Goal: Find specific page/section: Find specific page/section

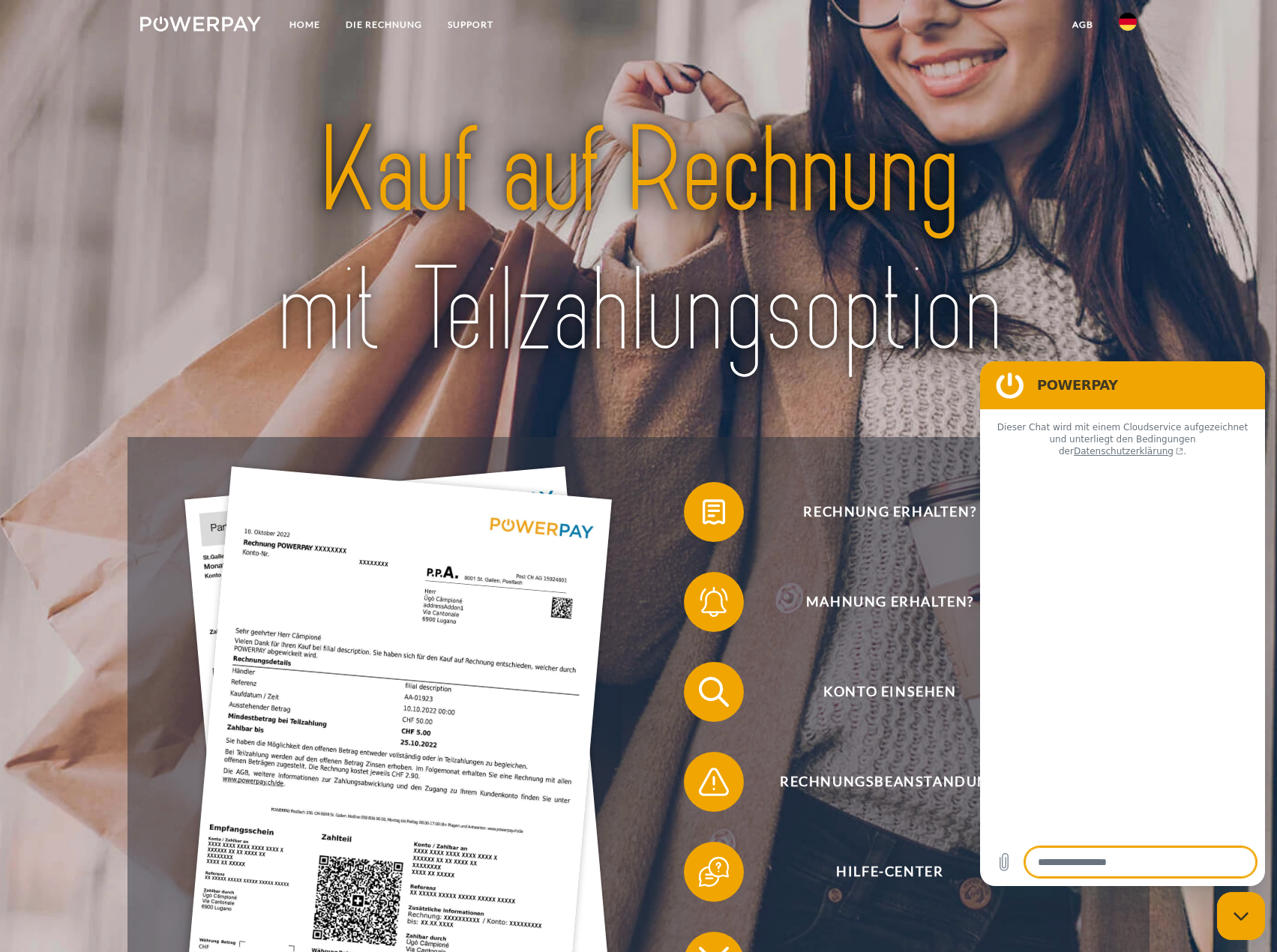
type textarea "*"
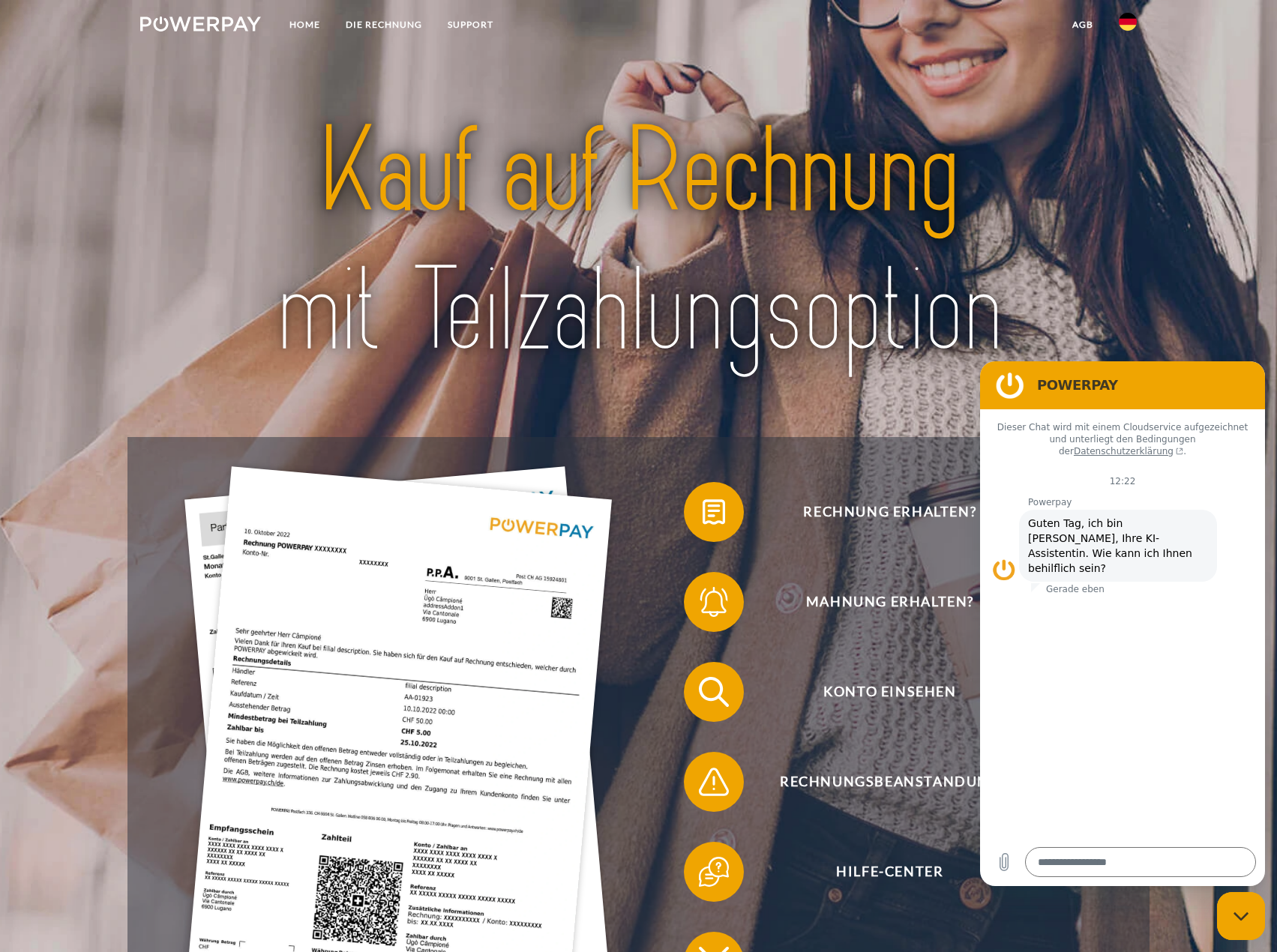
click at [992, 25] on img at bounding box center [1128, 21] width 18 height 18
click at [992, 68] on img at bounding box center [1128, 70] width 18 height 18
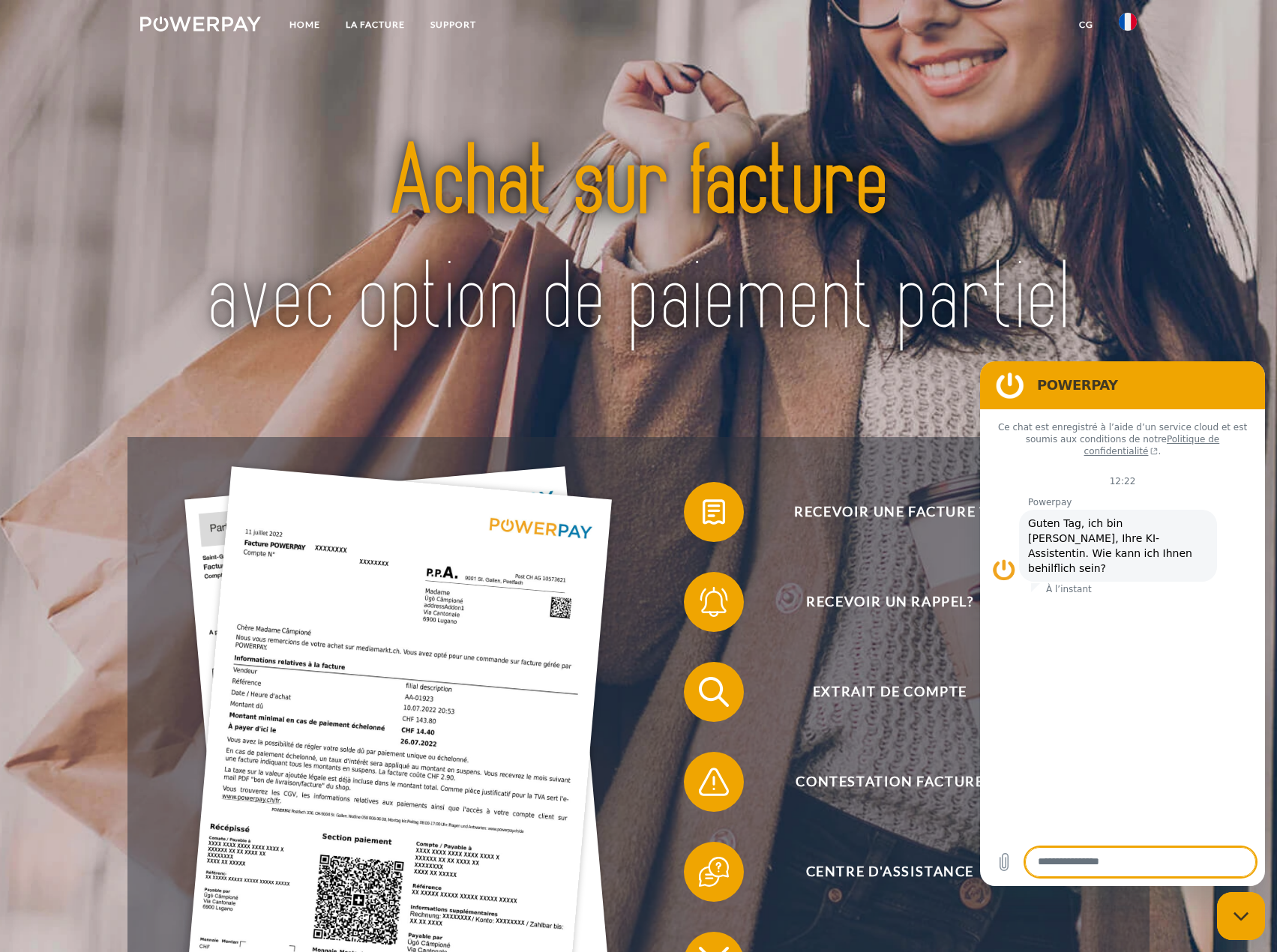
click at [1246, 914] on icon "Fermer la fenêtre de messagerie" at bounding box center [1241, 915] width 15 height 8
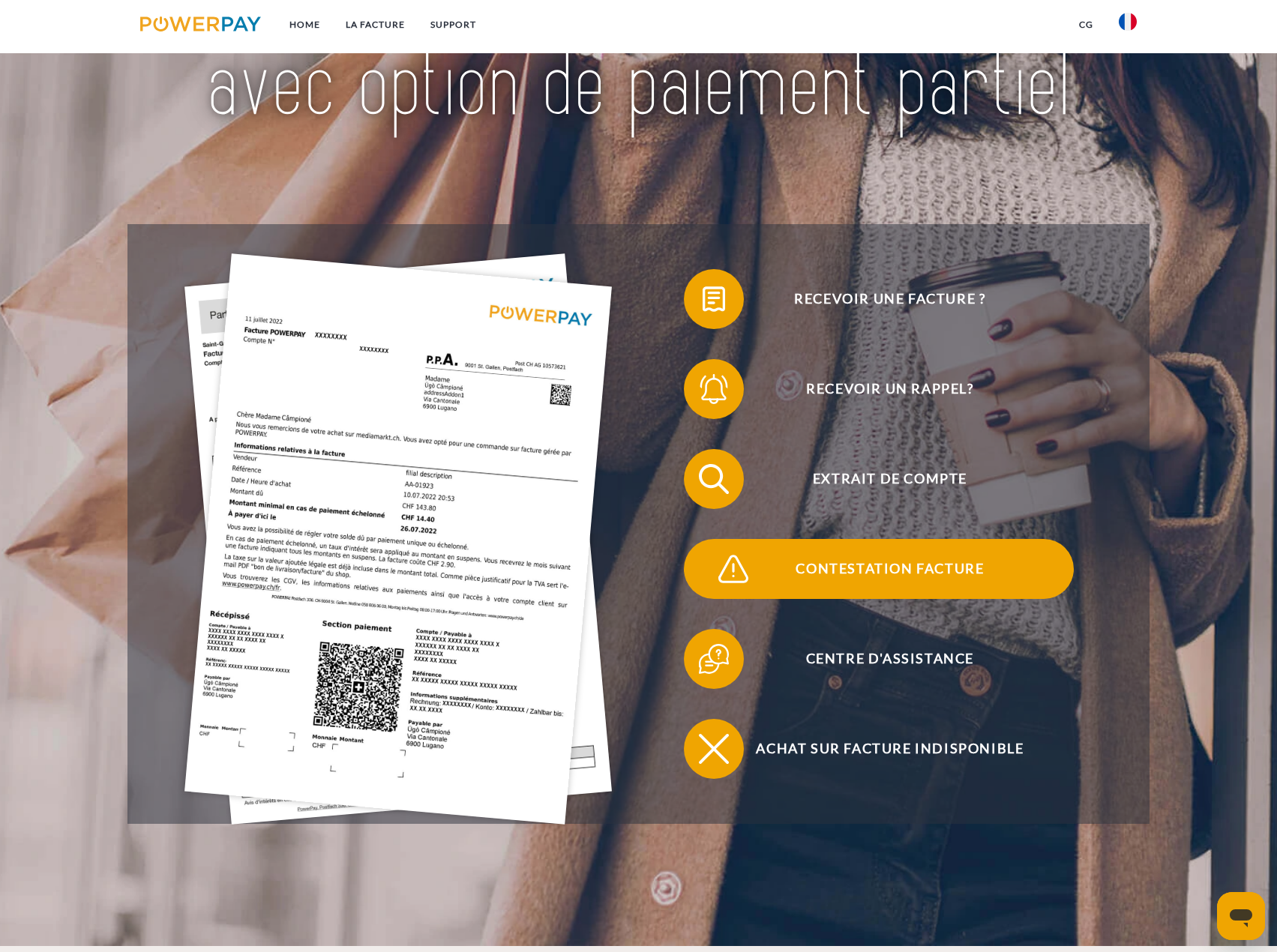
scroll to position [225, 0]
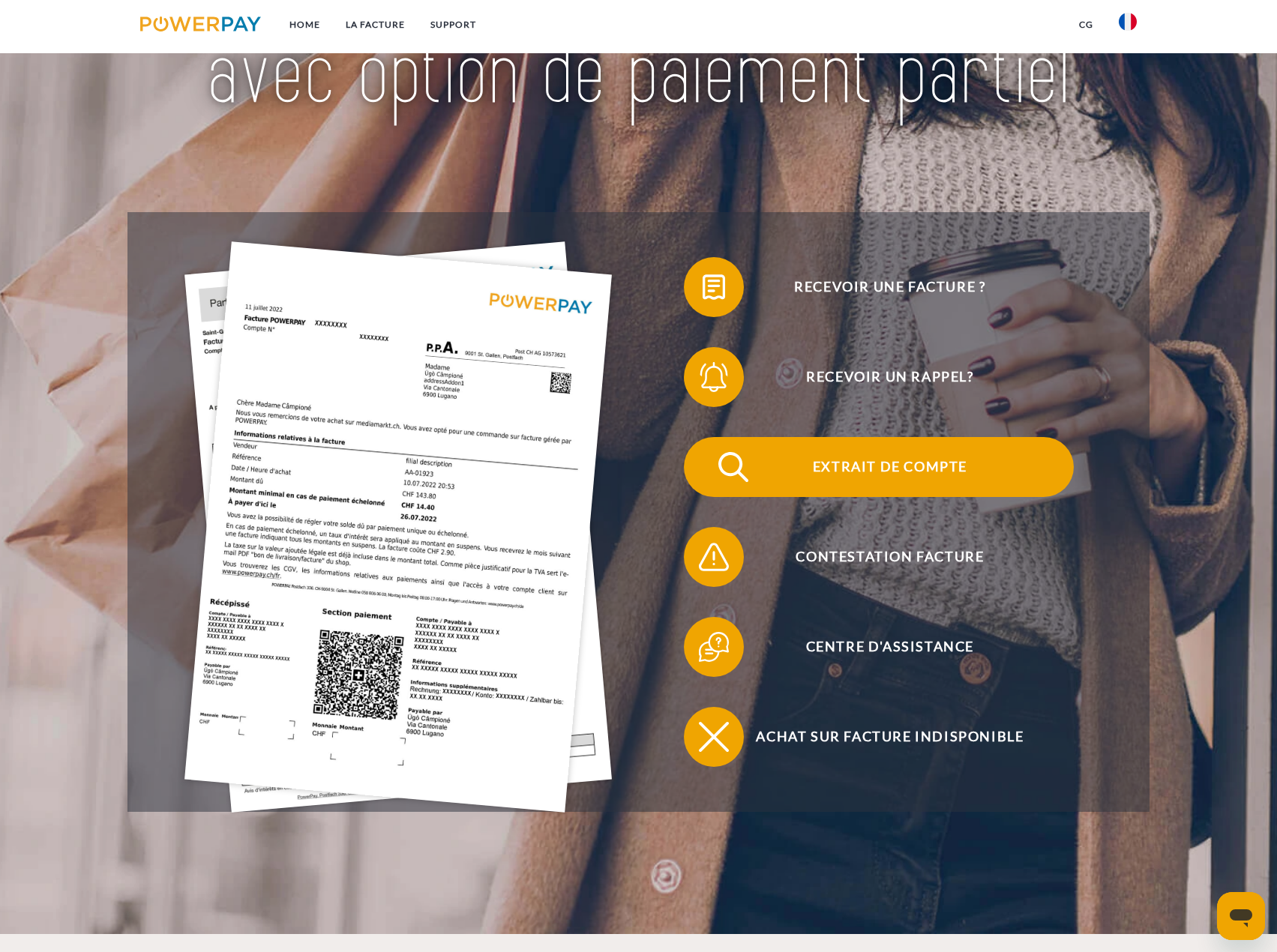
click at [895, 466] on span "Extrait de compte" at bounding box center [890, 467] width 367 height 60
